Goal: Navigation & Orientation: Find specific page/section

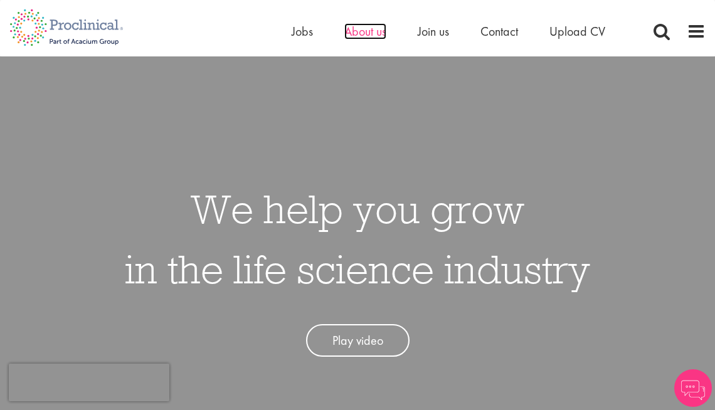
click at [369, 31] on span "About us" at bounding box center [365, 31] width 42 height 16
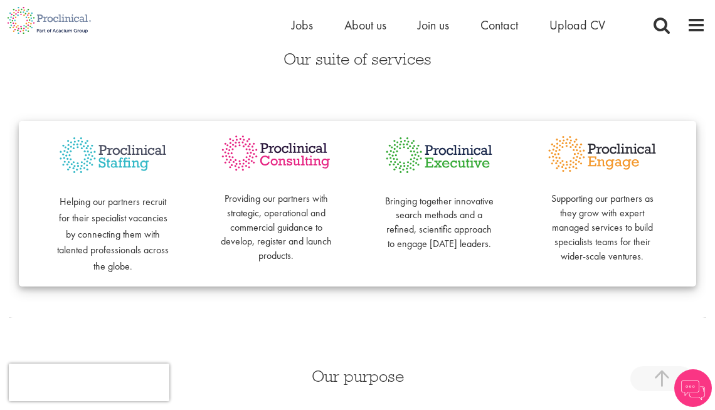
scroll to position [311, 0]
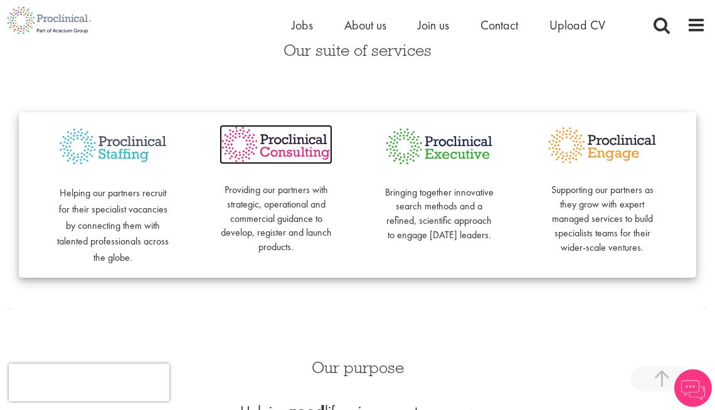
click at [297, 148] on img at bounding box center [276, 145] width 113 height 40
